Goal: Task Accomplishment & Management: Manage account settings

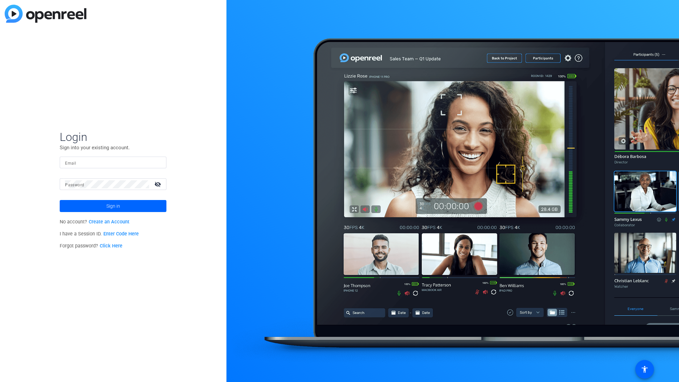
click at [81, 166] on input "Email" at bounding box center [113, 163] width 96 height 8
paste input "[DOMAIN_NAME][EMAIL_ADDRESS][DOMAIN_NAME]"
type input "[DOMAIN_NAME][EMAIL_ADDRESS][DOMAIN_NAME]"
click at [83, 183] on mat-label "Password" at bounding box center [74, 185] width 19 height 5
click at [116, 205] on span "Sign in" at bounding box center [113, 206] width 14 height 17
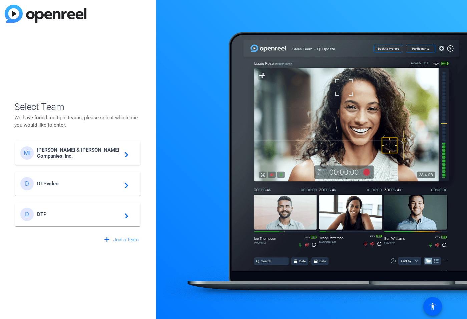
click at [127, 217] on mat-icon "navigate_next" at bounding box center [124, 215] width 8 height 8
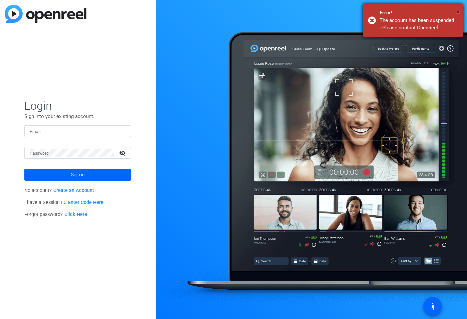
click at [457, 11] on span "×" at bounding box center [459, 12] width 4 height 8
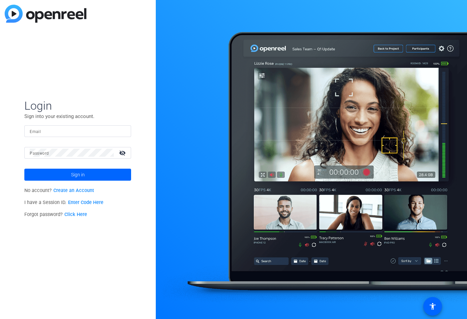
click at [71, 131] on input "Email" at bounding box center [78, 131] width 96 height 8
type input "[DOMAIN_NAME][EMAIL_ADDRESS][DOMAIN_NAME]"
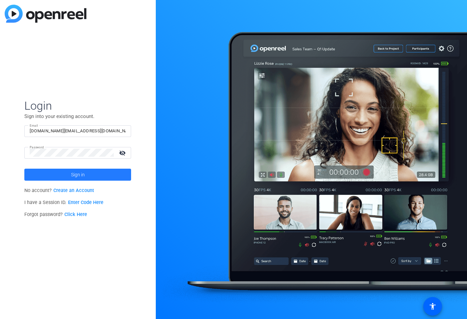
click at [71, 176] on span "Sign in" at bounding box center [78, 175] width 14 height 17
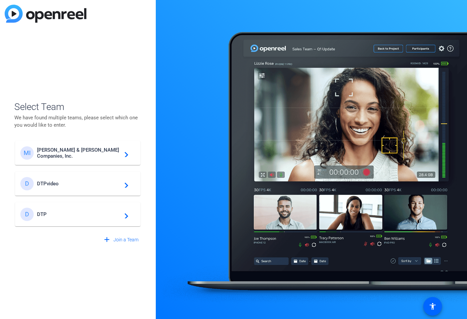
click at [77, 182] on span "DTPvideo" at bounding box center [78, 184] width 83 height 6
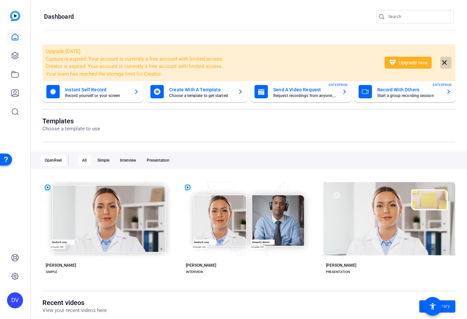
click at [447, 64] on mat-icon "close" at bounding box center [444, 63] width 8 height 8
click at [17, 298] on div "DV" at bounding box center [15, 301] width 16 height 16
click at [37, 298] on div "DTPvideo" at bounding box center [42, 298] width 24 height 7
click at [11, 301] on div "DV" at bounding box center [15, 301] width 16 height 16
click at [65, 294] on mat-icon "logout" at bounding box center [66, 295] width 8 height 8
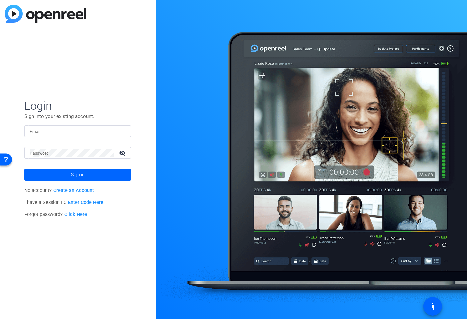
click at [75, 130] on input "Email" at bounding box center [78, 131] width 96 height 8
type input "[DOMAIN_NAME][EMAIL_ADDRESS][DOMAIN_NAME]"
click at [77, 172] on span "Sign in" at bounding box center [78, 175] width 14 height 17
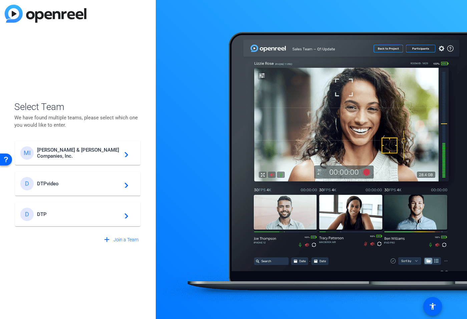
click at [93, 155] on span "[PERSON_NAME] & [PERSON_NAME] Companies, Inc." at bounding box center [78, 153] width 83 height 12
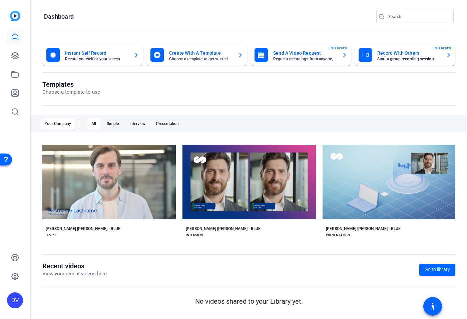
click at [13, 295] on div "DV" at bounding box center [15, 301] width 16 height 16
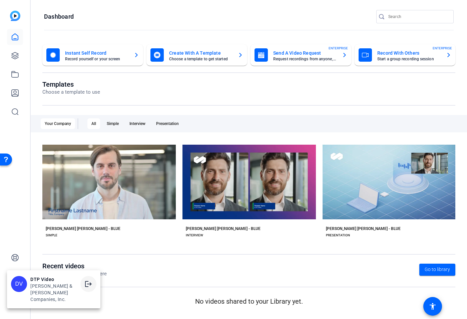
click at [88, 288] on mat-icon "logout" at bounding box center [88, 284] width 8 height 8
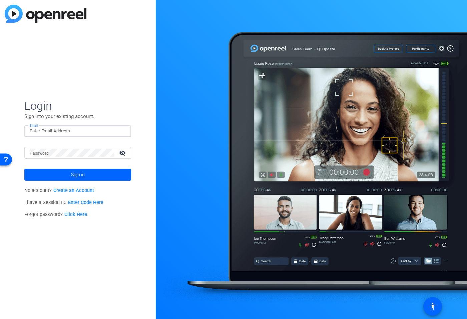
click at [81, 133] on input "Email" at bounding box center [78, 131] width 96 height 8
type input "[DOMAIN_NAME][EMAIL_ADDRESS][DOMAIN_NAME]"
click at [75, 175] on span "Sign in" at bounding box center [78, 175] width 14 height 17
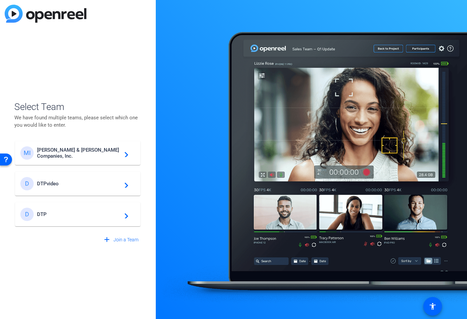
click at [120, 185] on span "DTPvideo" at bounding box center [78, 184] width 83 height 6
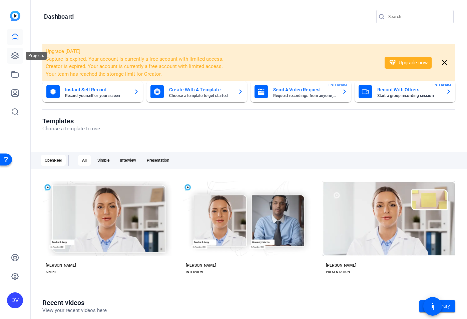
click at [14, 56] on icon at bounding box center [15, 56] width 8 height 8
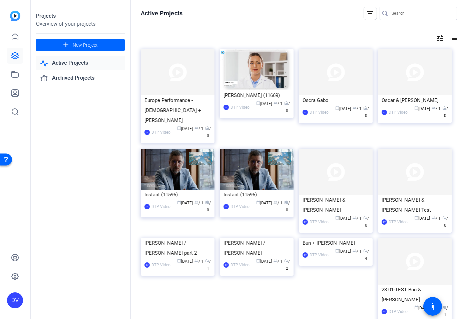
click at [455, 39] on mat-icon "list" at bounding box center [453, 38] width 8 height 8
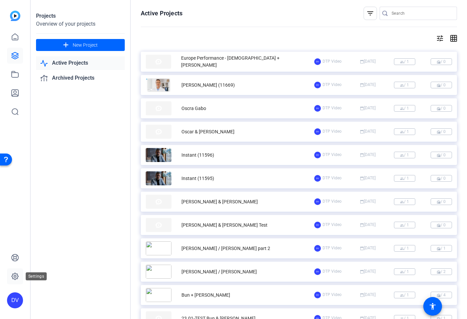
click at [16, 278] on icon at bounding box center [15, 277] width 8 height 8
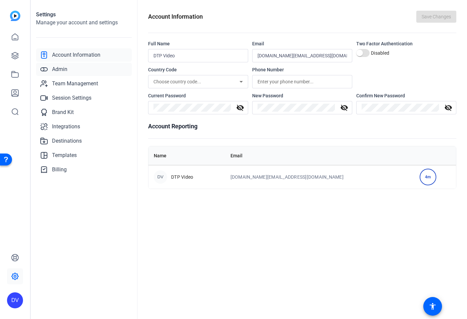
click at [73, 69] on link "Admin" at bounding box center [84, 69] width 96 height 13
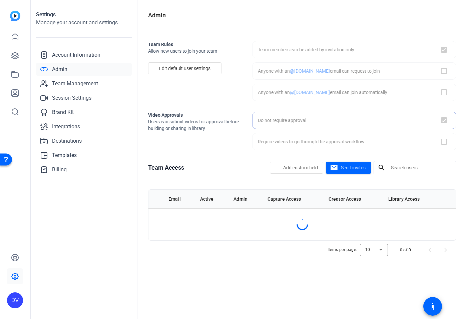
checkbox input "true"
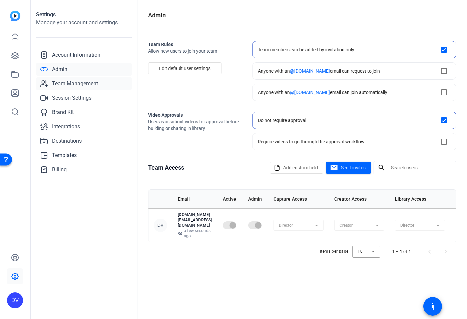
click at [67, 83] on span "Team Management" at bounding box center [75, 84] width 46 height 8
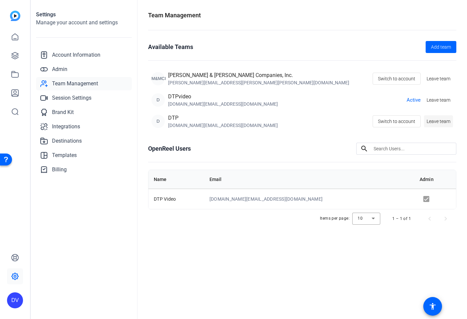
click at [437, 122] on span "Leave team" at bounding box center [439, 121] width 24 height 7
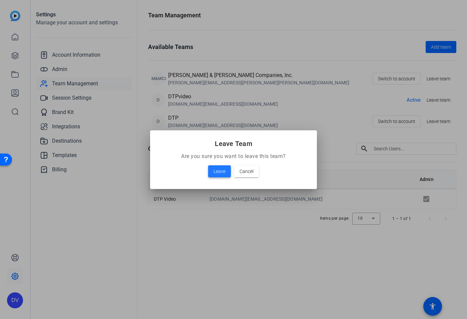
click at [218, 174] on span "Leave" at bounding box center [220, 172] width 12 height 8
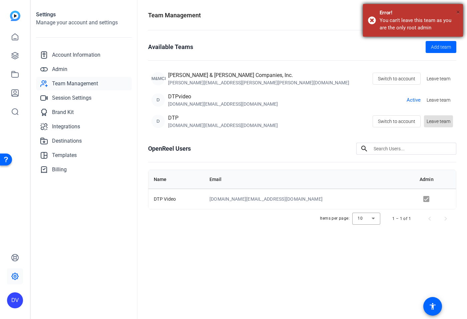
click at [459, 12] on span "×" at bounding box center [459, 12] width 4 height 8
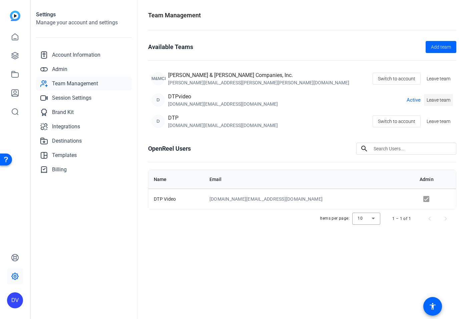
click at [433, 103] on span "Leave team" at bounding box center [439, 100] width 24 height 7
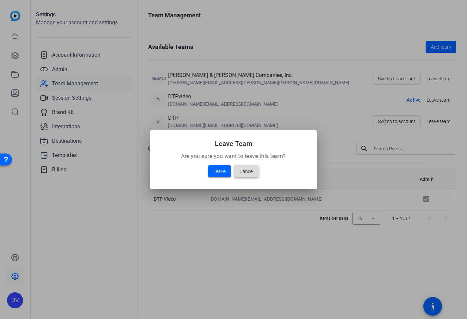
click at [247, 171] on span "Cancel" at bounding box center [247, 172] width 14 height 8
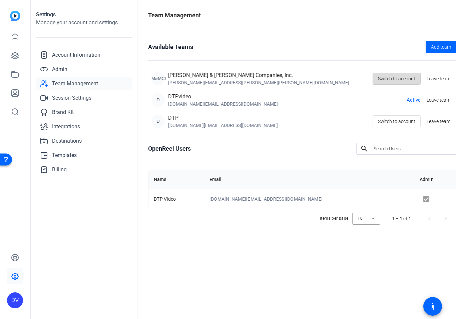
click at [400, 78] on span "Switch to account" at bounding box center [396, 78] width 37 height 13
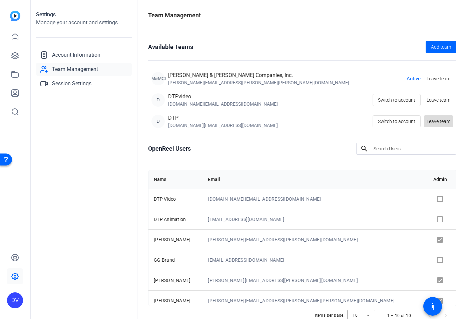
click at [431, 122] on span "Leave team" at bounding box center [439, 121] width 24 height 7
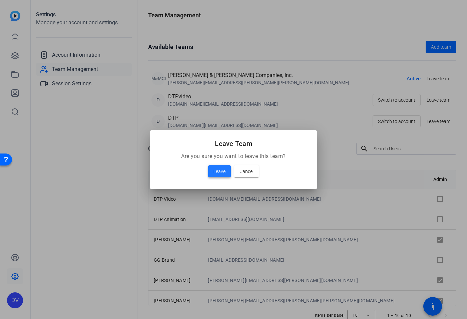
click at [0, 0] on span "Leave" at bounding box center [0, 0] width 0 height 0
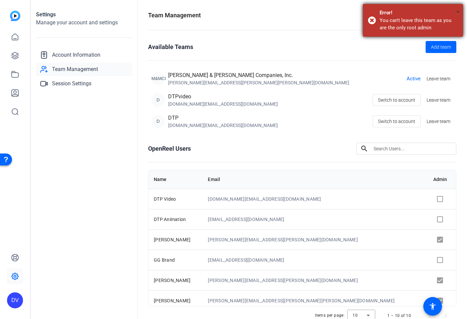
click at [458, 11] on span "×" at bounding box center [459, 12] width 4 height 8
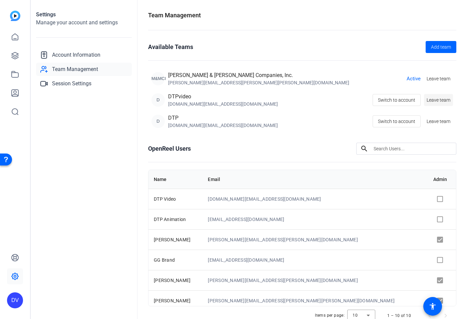
click at [434, 105] on span at bounding box center [438, 100] width 29 height 16
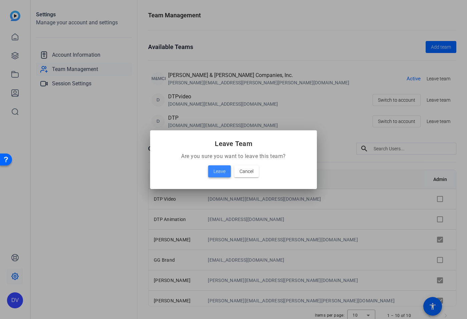
click at [0, 0] on span "Leave" at bounding box center [0, 0] width 0 height 0
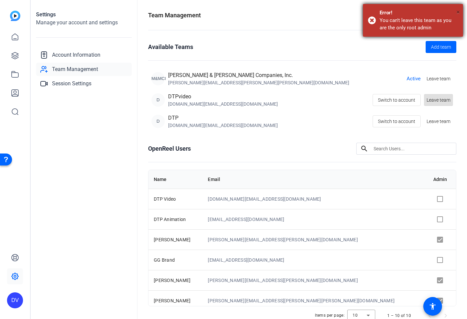
click at [108, 37] on span "×" at bounding box center [106, 39] width 4 height 4
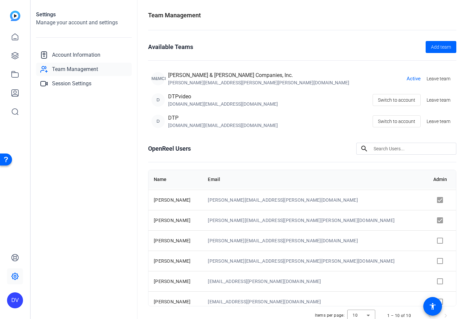
scroll to position [86, 0]
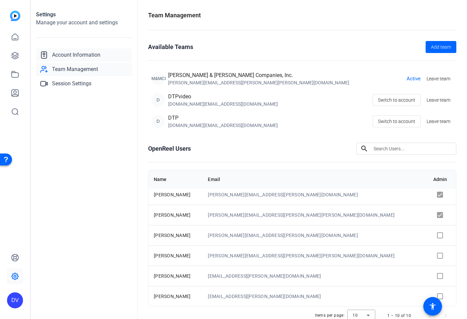
click at [92, 56] on span "Account Information" at bounding box center [76, 55] width 48 height 8
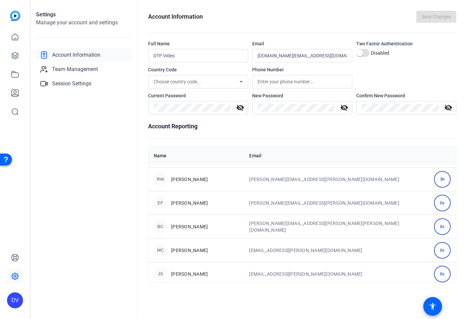
scroll to position [285, 0]
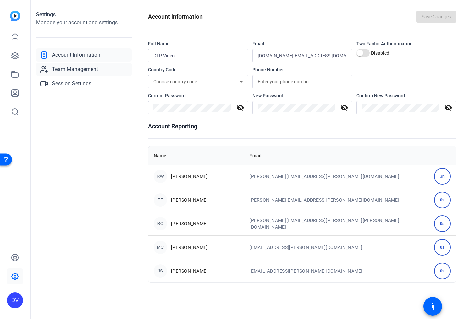
click at [68, 70] on span "Team Management" at bounding box center [75, 69] width 46 height 8
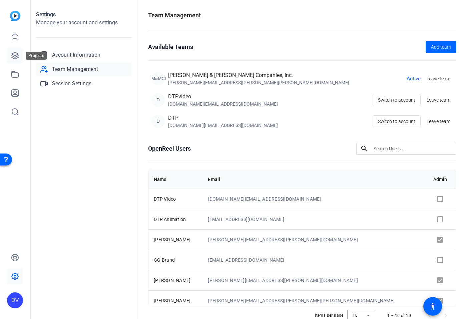
click at [11, 54] on icon at bounding box center [15, 56] width 8 height 8
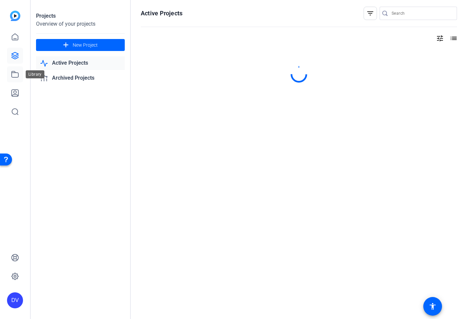
click at [16, 73] on icon at bounding box center [15, 74] width 8 height 8
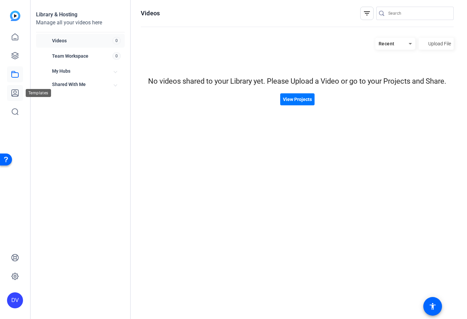
click at [16, 92] on icon at bounding box center [15, 93] width 8 height 8
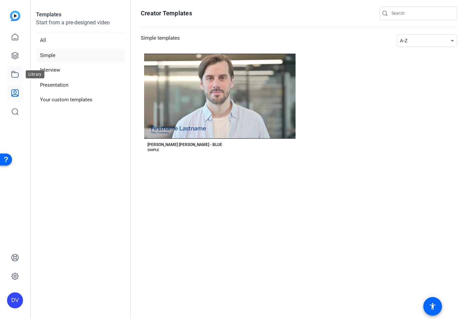
click at [15, 77] on icon at bounding box center [15, 74] width 7 height 6
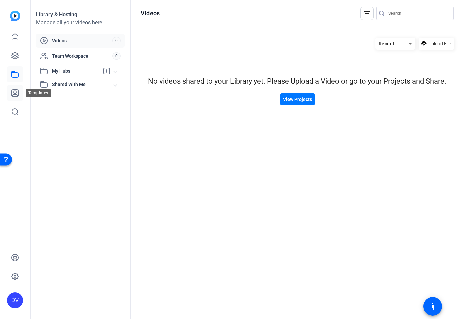
click at [15, 92] on icon at bounding box center [15, 93] width 8 height 8
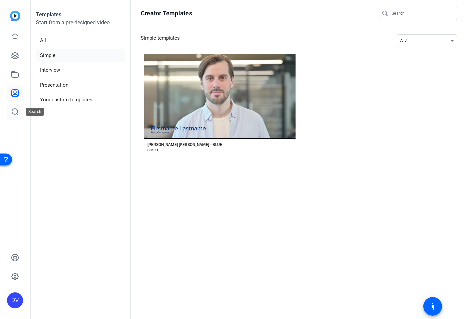
click at [16, 111] on icon at bounding box center [15, 112] width 8 height 8
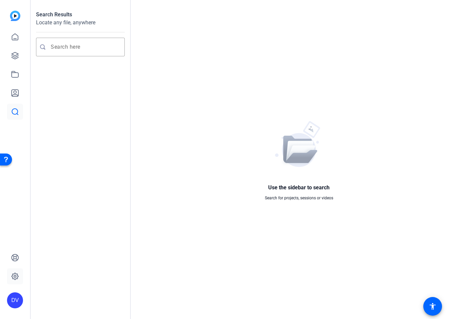
click at [15, 273] on icon at bounding box center [15, 277] width 8 height 8
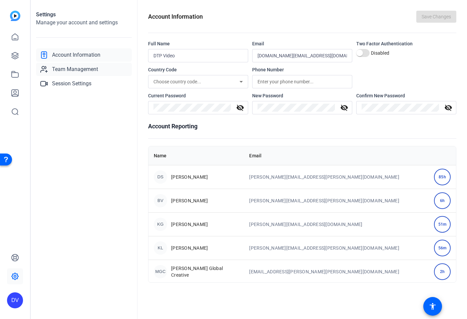
click at [78, 69] on span "Team Management" at bounding box center [75, 69] width 46 height 8
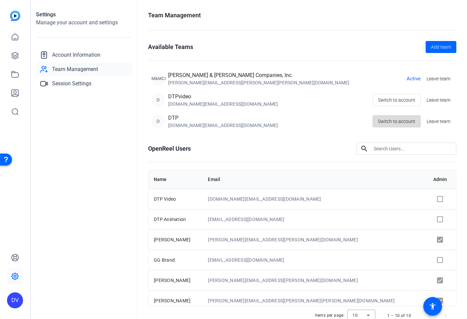
click at [398, 122] on span "Switch to account" at bounding box center [396, 121] width 37 height 13
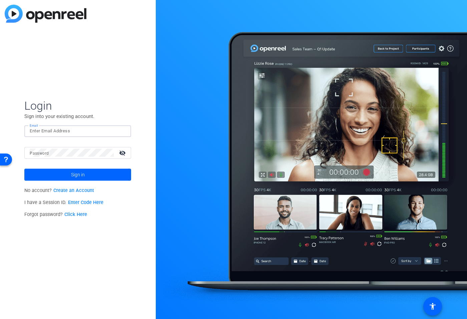
click at [81, 129] on input "Email" at bounding box center [78, 131] width 96 height 8
type input "[DOMAIN_NAME][EMAIL_ADDRESS][DOMAIN_NAME]"
click at [24, 169] on button "Sign in" at bounding box center [77, 175] width 107 height 12
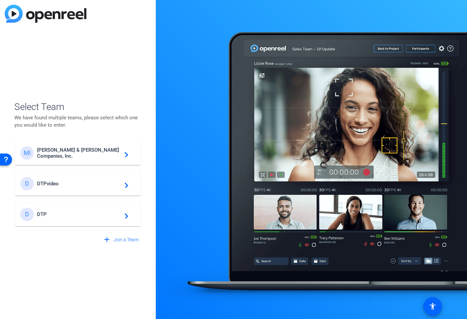
click at [109, 185] on span "DTPvideo" at bounding box center [78, 184] width 83 height 6
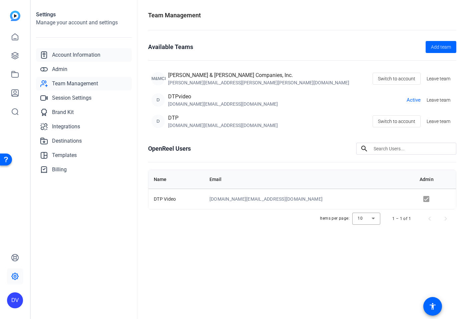
click at [110, 56] on link "Account Information" at bounding box center [84, 54] width 96 height 13
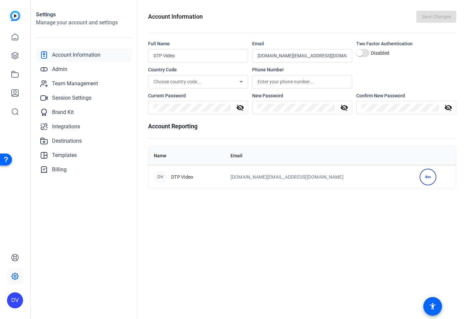
click at [257, 181] on td "[DOMAIN_NAME][EMAIL_ADDRESS][DOMAIN_NAME]" at bounding box center [319, 177] width 189 height 24
click at [72, 68] on link "Admin" at bounding box center [84, 69] width 96 height 13
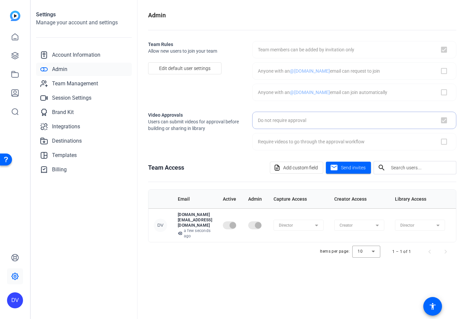
checkbox input "true"
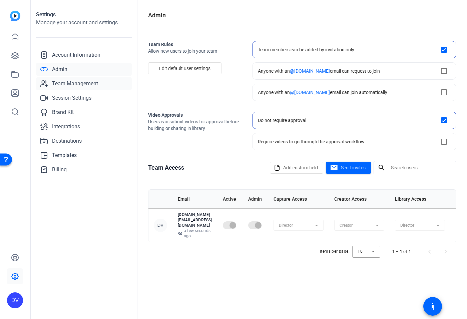
click at [61, 80] on span "Team Management" at bounding box center [75, 84] width 46 height 8
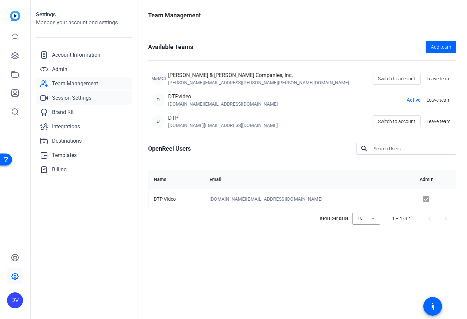
click at [88, 102] on link "Session Settings" at bounding box center [84, 97] width 96 height 13
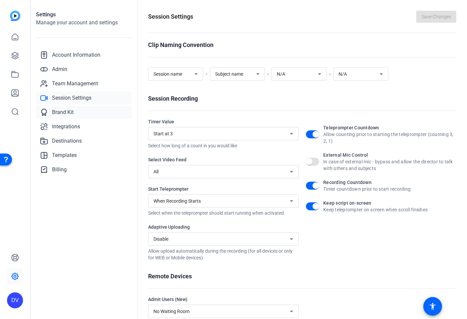
click at [94, 115] on link "Brand Kit" at bounding box center [84, 112] width 96 height 13
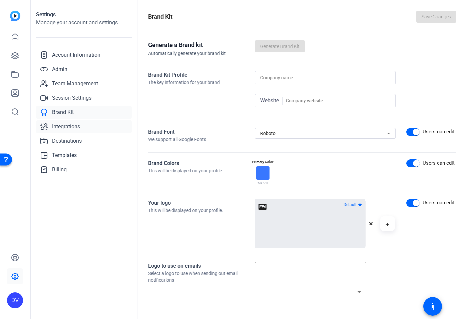
click at [94, 127] on link "Integrations" at bounding box center [84, 126] width 96 height 13
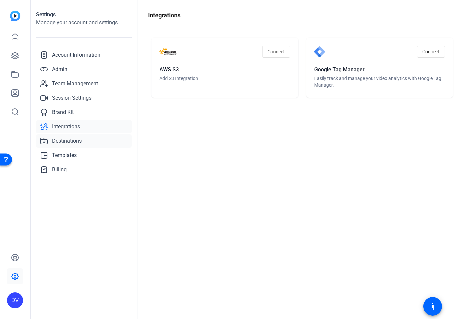
click at [94, 144] on link "Destinations" at bounding box center [84, 140] width 96 height 13
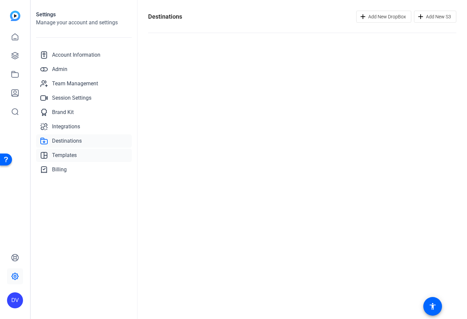
click at [95, 155] on link "Templates" at bounding box center [84, 155] width 96 height 13
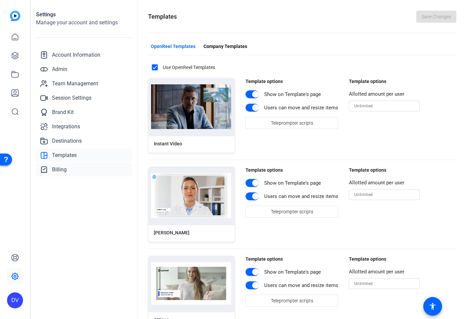
click at [93, 170] on link "Billing" at bounding box center [84, 169] width 96 height 13
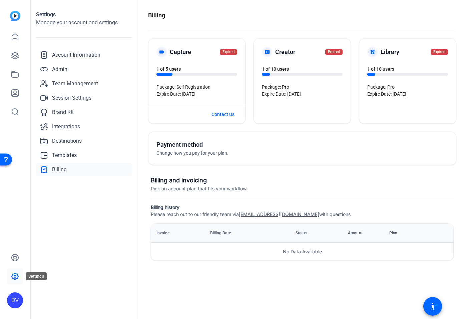
click at [15, 276] on icon at bounding box center [15, 277] width 2 height 2
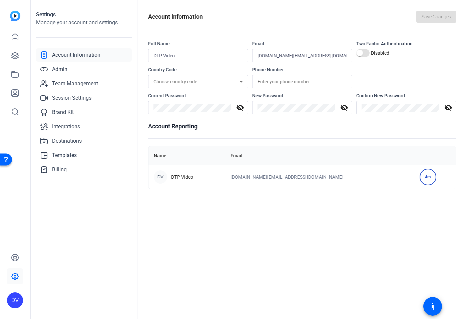
click at [15, 276] on icon at bounding box center [15, 277] width 2 height 2
click at [17, 296] on div "DV" at bounding box center [15, 301] width 16 height 16
click at [18, 293] on div "DV" at bounding box center [19, 295] width 16 height 16
click at [86, 85] on span "Team Management" at bounding box center [75, 84] width 46 height 8
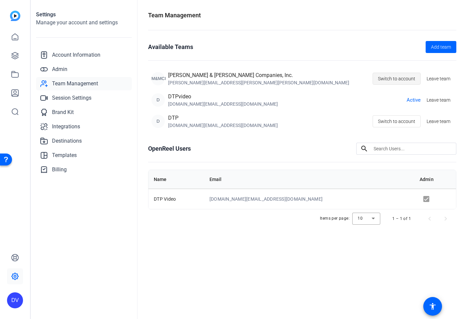
click at [405, 78] on span "Switch to account" at bounding box center [396, 78] width 37 height 13
